Goal: Manage account settings

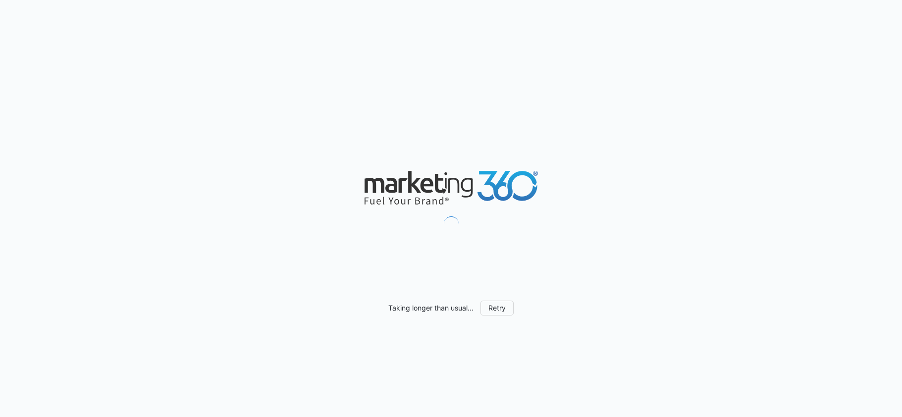
click at [343, 112] on div "Taking longer than usual... Retry" at bounding box center [451, 208] width 902 height 417
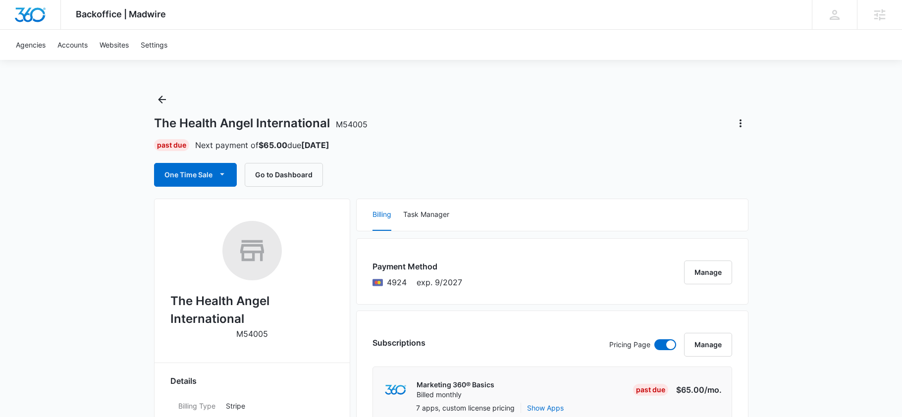
click at [389, 154] on div "The Health Angel International M54005 Past Due Next payment of $65.00 due Oct 2…" at bounding box center [451, 139] width 595 height 95
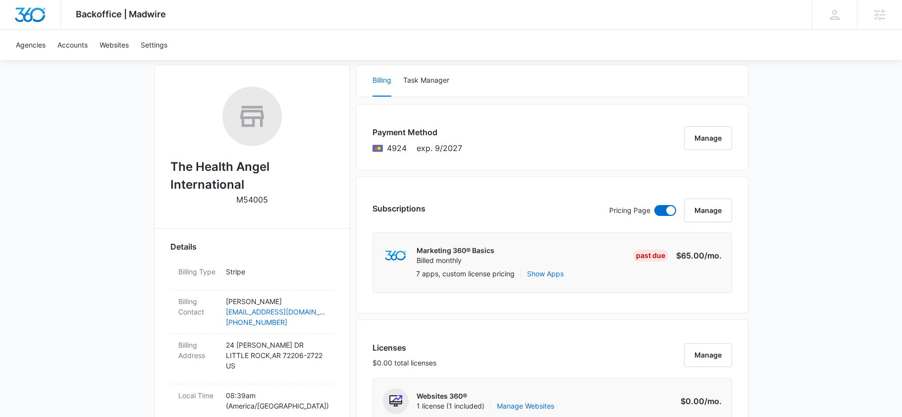
scroll to position [135, 0]
click at [358, 186] on div "Subscriptions Pricing Page Manage Marketing 360® Basics Billed monthly Past Due…" at bounding box center [552, 243] width 392 height 137
click at [359, 183] on div "Subscriptions Pricing Page Manage Marketing 360® Basics Billed monthly Past Due…" at bounding box center [552, 243] width 392 height 137
click at [359, 182] on div "Subscriptions Pricing Page Manage Marketing 360® Basics Billed monthly Past Due…" at bounding box center [552, 243] width 392 height 137
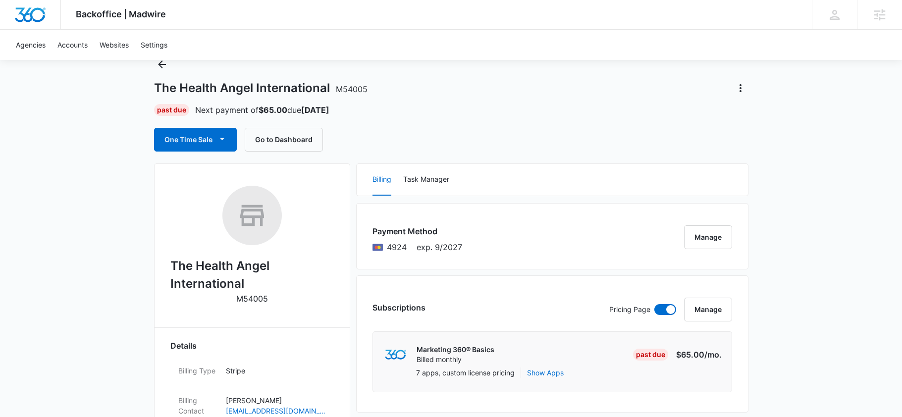
scroll to position [0, 0]
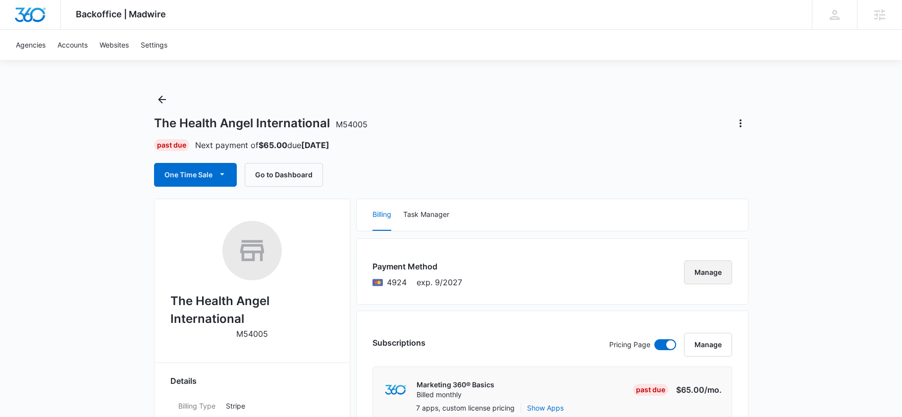
click at [719, 271] on button "Manage" at bounding box center [708, 273] width 48 height 24
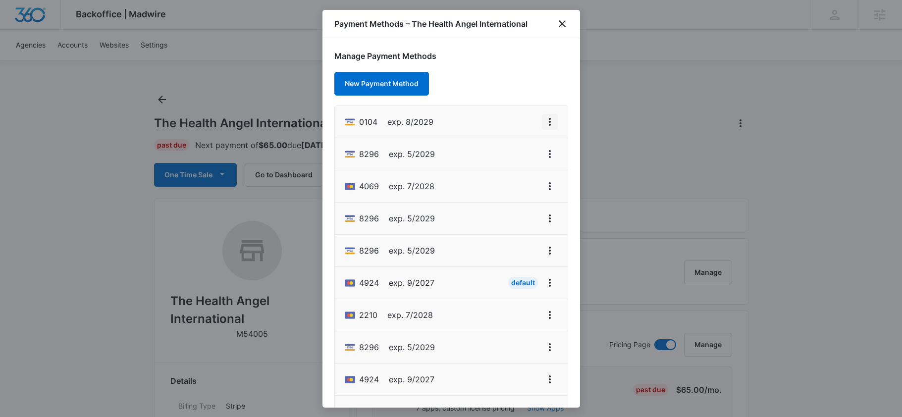
click at [553, 122] on icon "View More" at bounding box center [550, 122] width 12 height 12
click at [523, 164] on div "Set As Default" at bounding box center [511, 164] width 46 height 7
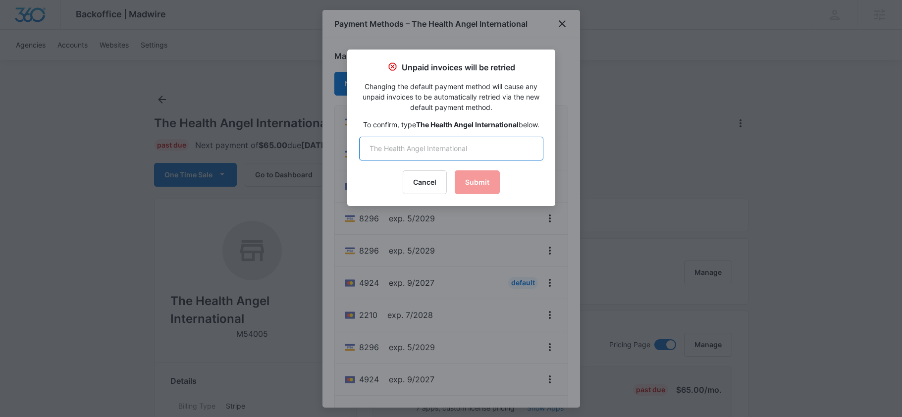
click at [446, 147] on input "text" at bounding box center [451, 149] width 184 height 24
type input "The Health Angel International"
click at [474, 181] on button "Submit" at bounding box center [477, 182] width 45 height 24
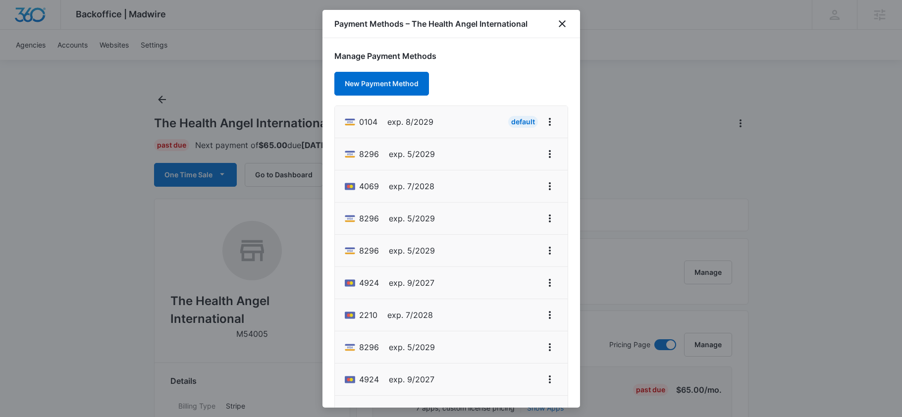
click at [570, 28] on div "Payment Methods – The Health Angel International" at bounding box center [452, 24] width 258 height 28
click at [560, 24] on icon "close" at bounding box center [562, 24] width 12 height 12
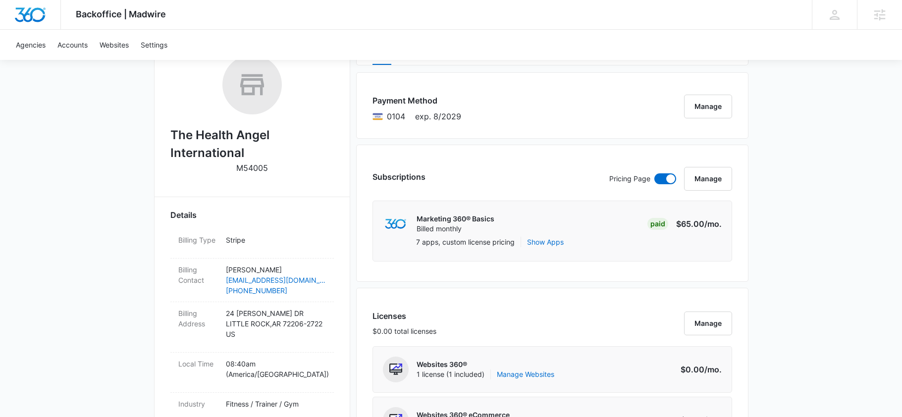
scroll to position [175, 0]
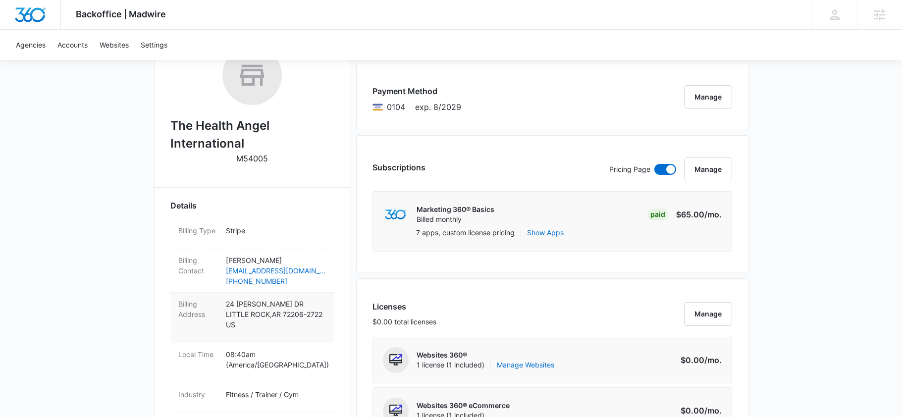
click at [279, 316] on p "[STREET_ADDRESS][PERSON_NAME]" at bounding box center [276, 314] width 100 height 31
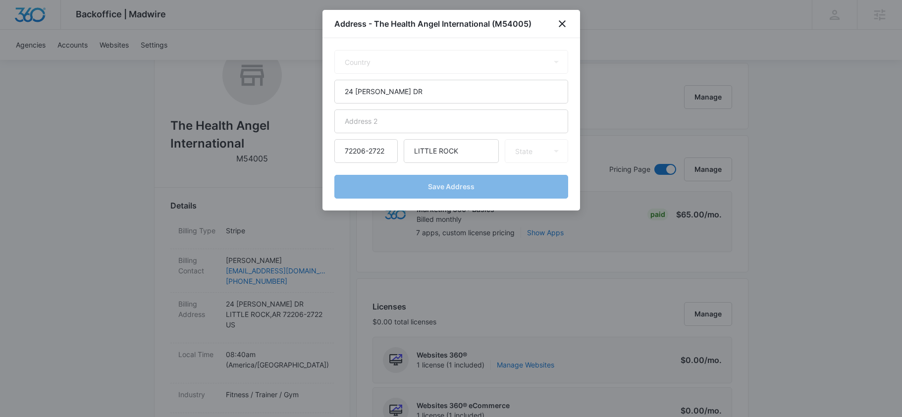
select select "US"
select select "AR"
click at [397, 101] on input "24 [PERSON_NAME] DR" at bounding box center [451, 92] width 234 height 24
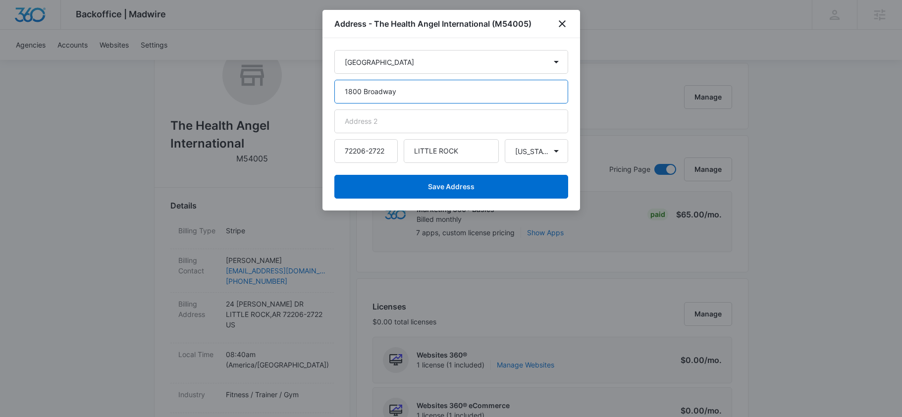
type input "1800 Broadway"
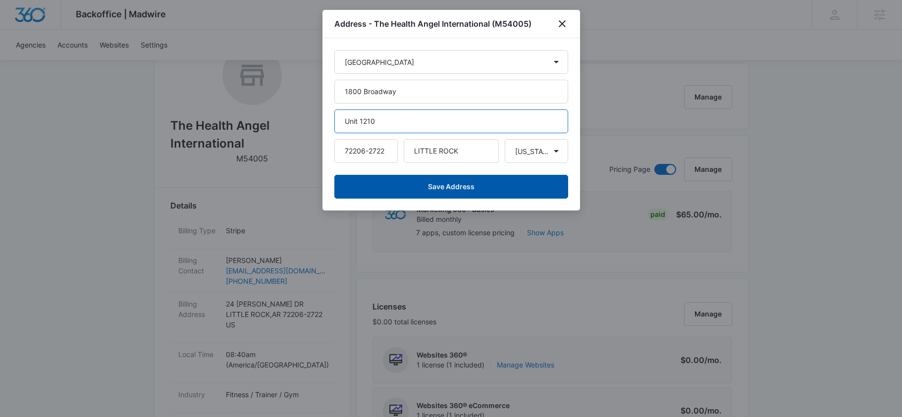
type input "Unit 1210"
click at [413, 192] on button "Save Address" at bounding box center [451, 187] width 234 height 24
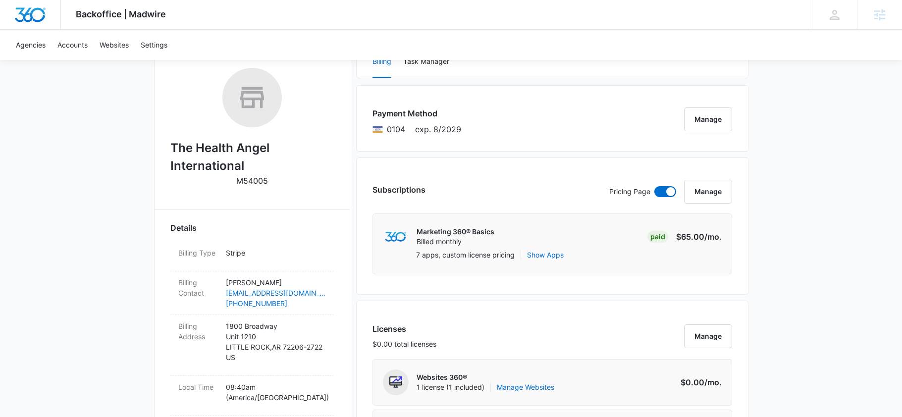
scroll to position [150, 0]
